Goal: Information Seeking & Learning: Learn about a topic

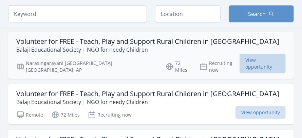
scroll to position [163, 0]
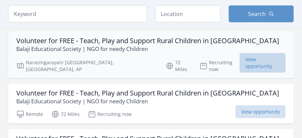
click at [248, 56] on span "View opportunity" at bounding box center [262, 63] width 46 height 20
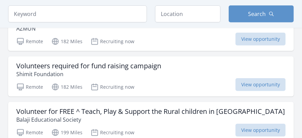
scroll to position [868, 0]
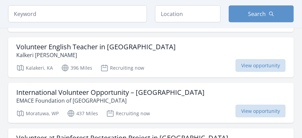
scroll to position [1735, 0]
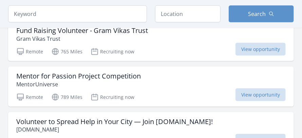
scroll to position [2522, 0]
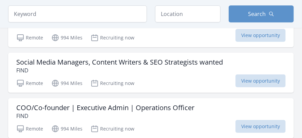
scroll to position [3064, 0]
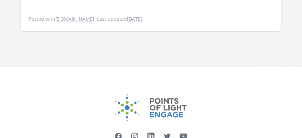
scroll to position [732, 0]
